Goal: Task Accomplishment & Management: Complete application form

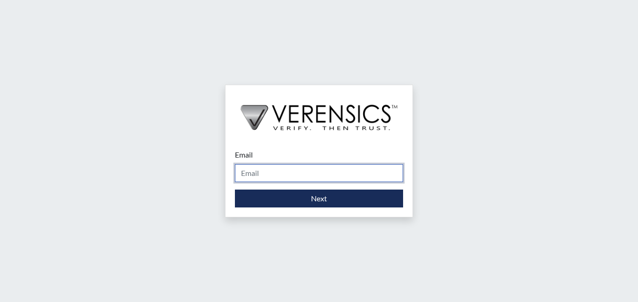
click at [263, 174] on input "Email" at bounding box center [319, 173] width 168 height 18
type input "[PERSON_NAME][EMAIL_ADDRESS][DOMAIN_NAME]"
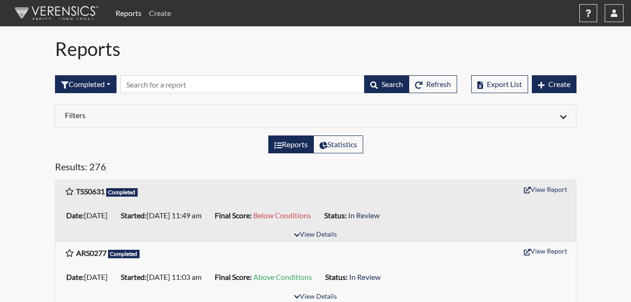
click at [145, 15] on link "Create" at bounding box center [160, 13] width 30 height 19
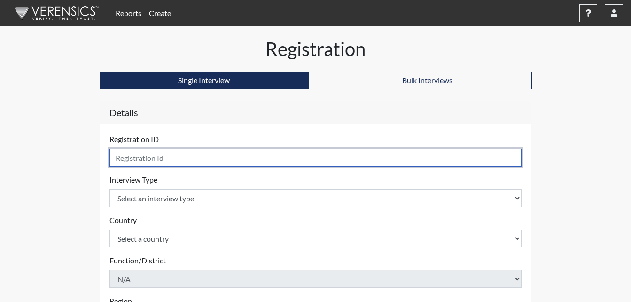
click at [129, 159] on input "text" at bounding box center [315, 157] width 413 height 18
type input "JTD5054"
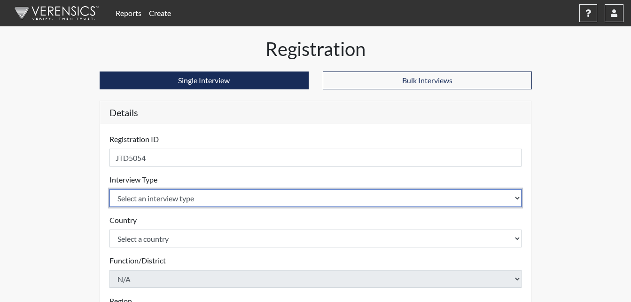
click at [124, 198] on select "Select an interview type Corrections Pre-Employment" at bounding box center [315, 198] width 413 height 18
select select "ff733e93-e1bf-11ea-9c9f-0eff0cf7eb8f"
click at [109, 189] on select "Select an interview type Corrections Pre-Employment" at bounding box center [315, 198] width 413 height 18
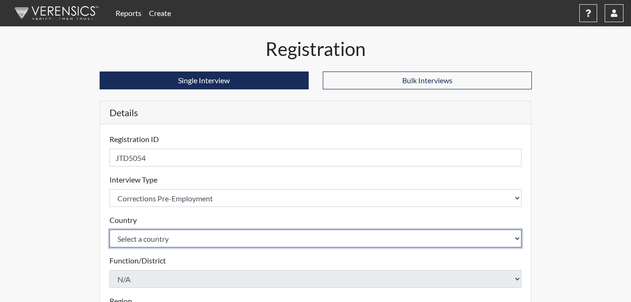
click at [158, 235] on select "Select a country [GEOGRAPHIC_DATA] [GEOGRAPHIC_DATA]" at bounding box center [315, 238] width 413 height 18
click at [172, 242] on select "Select a country [GEOGRAPHIC_DATA] [GEOGRAPHIC_DATA]" at bounding box center [315, 238] width 413 height 18
click at [169, 242] on select "Select a country [GEOGRAPHIC_DATA] [GEOGRAPHIC_DATA]" at bounding box center [315, 238] width 413 height 18
select select "united-states-of-[GEOGRAPHIC_DATA]"
click at [109, 229] on select "Select a country [GEOGRAPHIC_DATA] [GEOGRAPHIC_DATA]" at bounding box center [315, 238] width 413 height 18
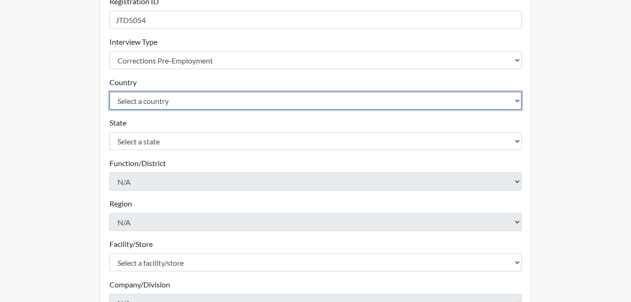
scroll to position [141, 0]
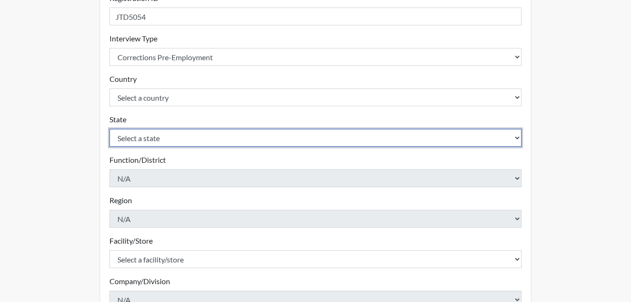
click at [499, 135] on select "Select a state [US_STATE] [US_STATE] [US_STATE] [US_STATE] [US_STATE] [US_STATE…" at bounding box center [315, 138] width 413 height 18
select select "GA"
click at [109, 129] on select "Select a state [US_STATE] [US_STATE] [US_STATE] [US_STATE] [US_STATE] [US_STATE…" at bounding box center [315, 138] width 413 height 18
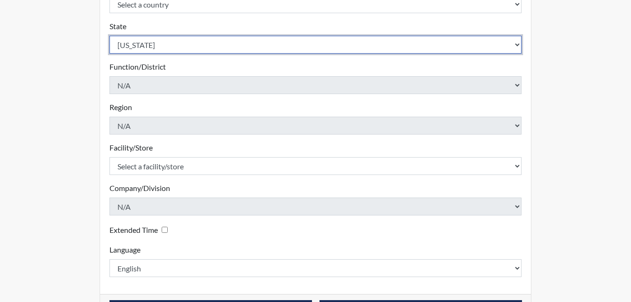
scroll to position [235, 0]
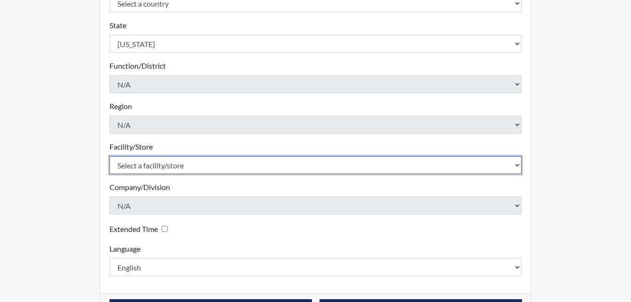
click at [160, 166] on select "Select a facility/store [PERSON_NAME]" at bounding box center [315, 165] width 413 height 18
select select "6cac2b59-3591-4b40-b097-ccfdafc86ef1"
click at [109, 156] on select "Select a facility/store [PERSON_NAME]" at bounding box center [315, 165] width 413 height 18
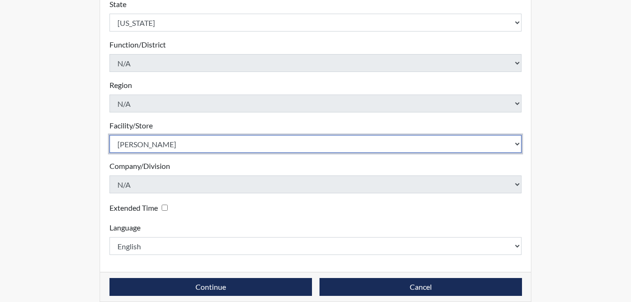
scroll to position [267, 0]
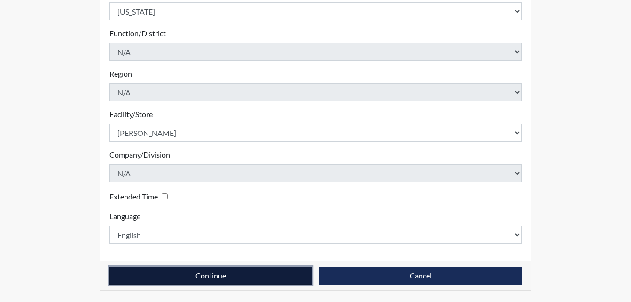
click at [262, 273] on button "Continue" at bounding box center [210, 275] width 203 height 18
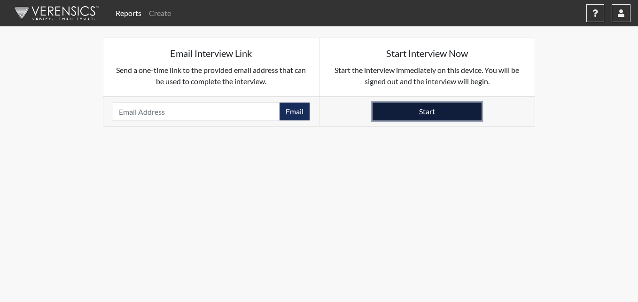
click at [439, 110] on button "Start" at bounding box center [427, 111] width 109 height 18
